Goal: Transaction & Acquisition: Purchase product/service

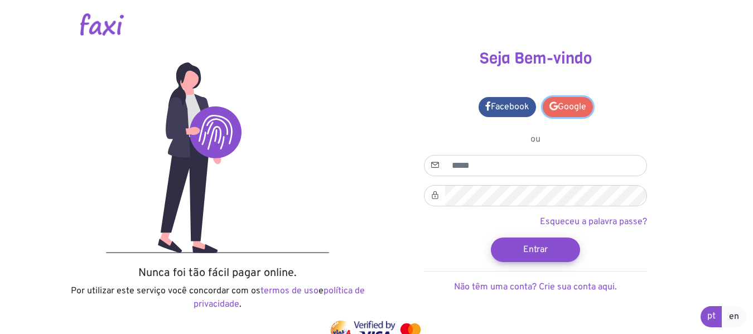
click at [564, 109] on link "Google" at bounding box center [568, 107] width 50 height 20
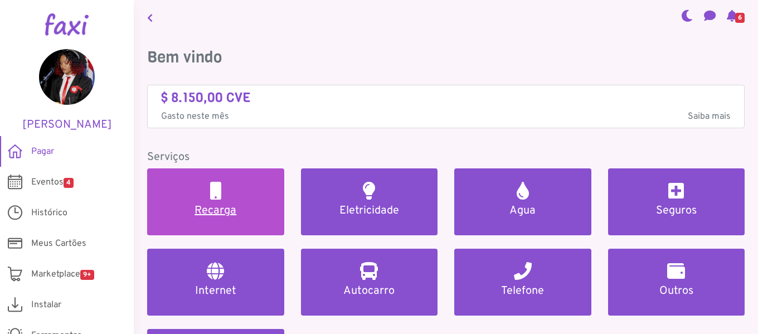
click at [255, 212] on h5 "Recarga" at bounding box center [216, 210] width 110 height 13
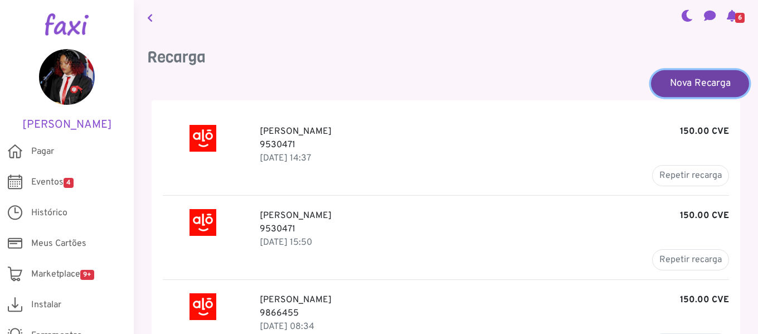
click at [717, 83] on link "Nova Recarga" at bounding box center [700, 83] width 98 height 27
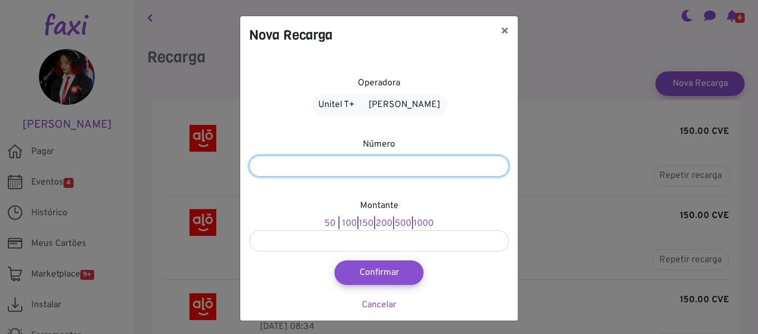
click at [443, 171] on input "number" at bounding box center [379, 166] width 260 height 21
type input "*******"
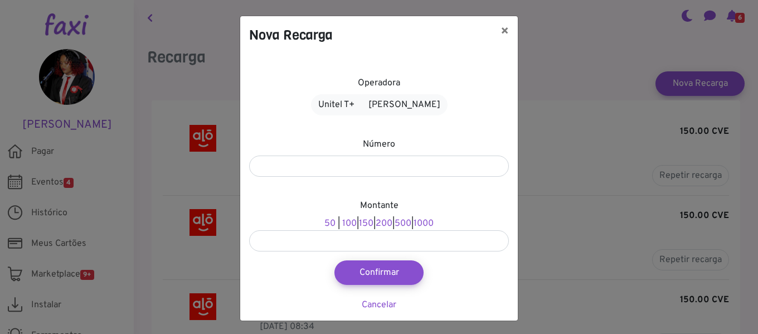
click at [403, 218] on div "Montante 50 | 100 | 150 | 200 | 500 | 1000" at bounding box center [379, 225] width 260 height 52
click at [397, 104] on link "Alou Móvel" at bounding box center [404, 104] width 86 height 21
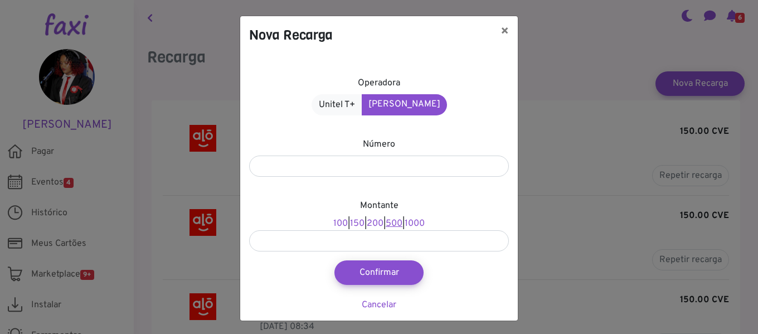
click at [392, 227] on link "500" at bounding box center [394, 223] width 17 height 11
type input "***"
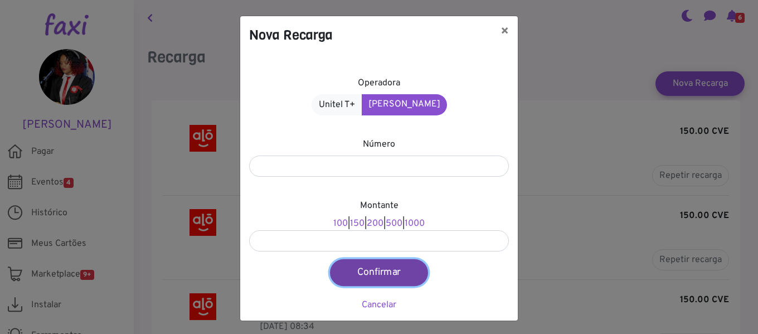
click at [383, 267] on button "Confirmar" at bounding box center [379, 272] width 98 height 27
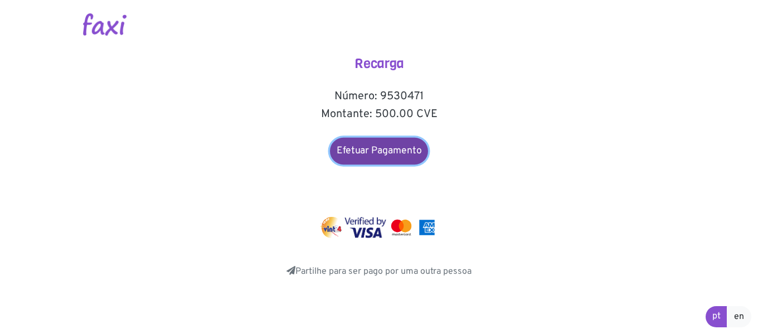
click at [378, 146] on link "Efetuar Pagamento" at bounding box center [379, 151] width 98 height 27
